Goal: Information Seeking & Learning: Learn about a topic

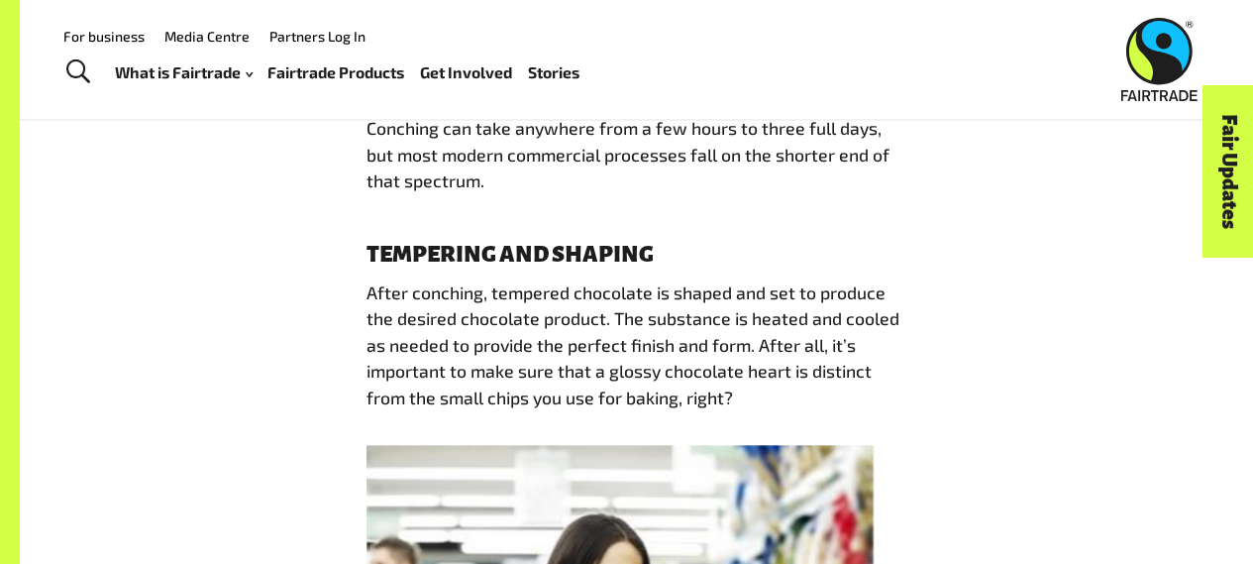
scroll to position [4557, 0]
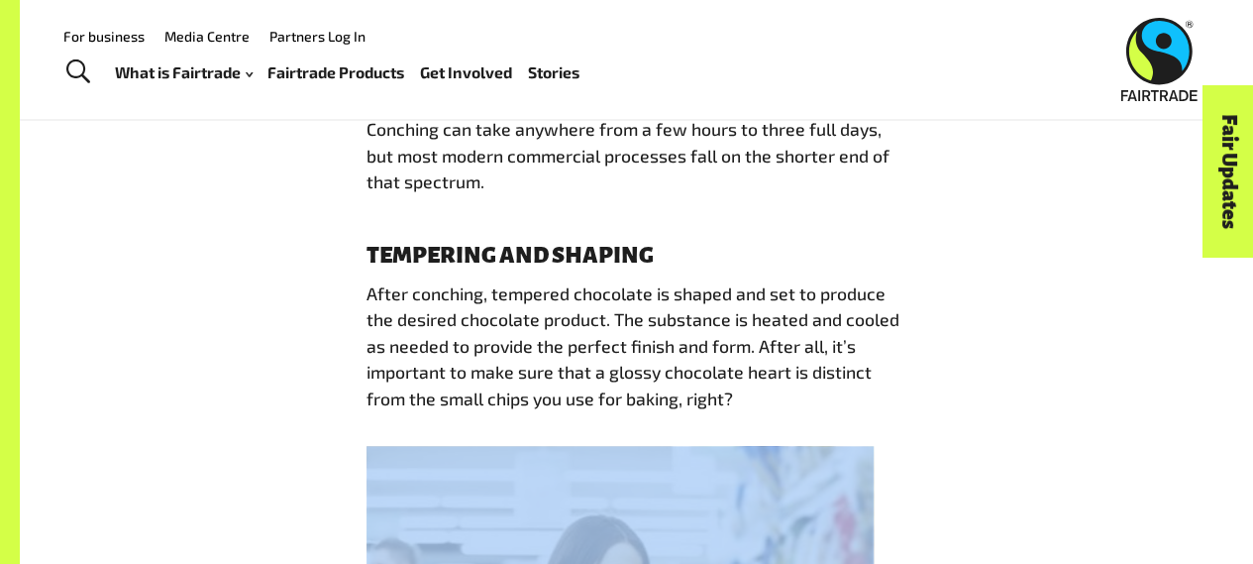
drag, startPoint x: 872, startPoint y: 288, endPoint x: 960, endPoint y: 321, distance: 94.0
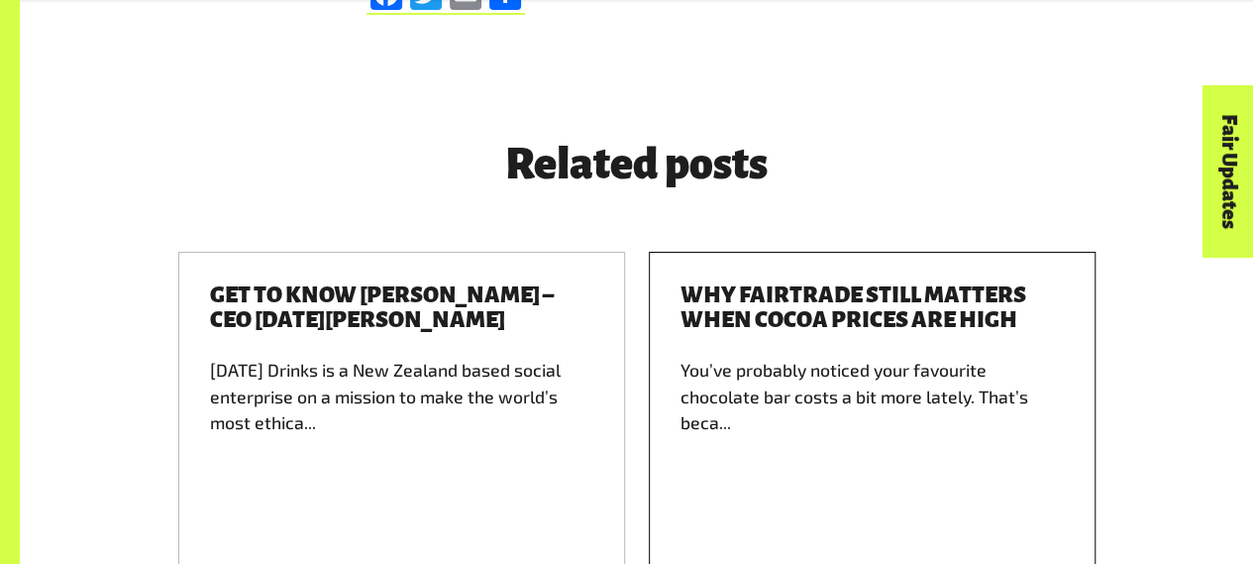
scroll to position [7492, 0]
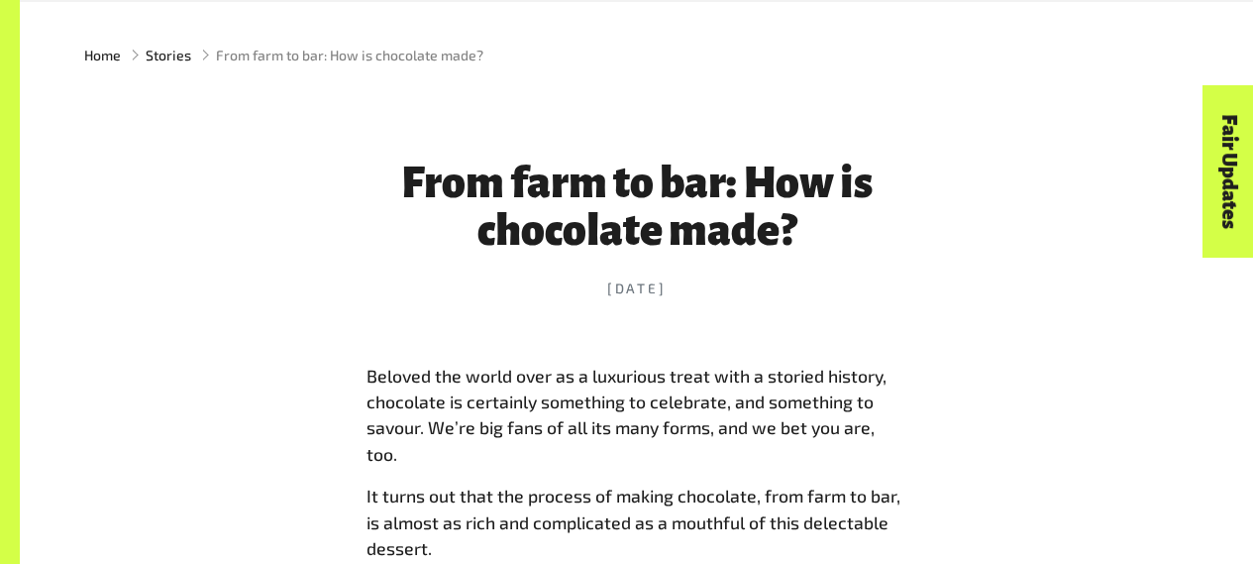
scroll to position [649, 0]
